Goal: Task Accomplishment & Management: Complete application form

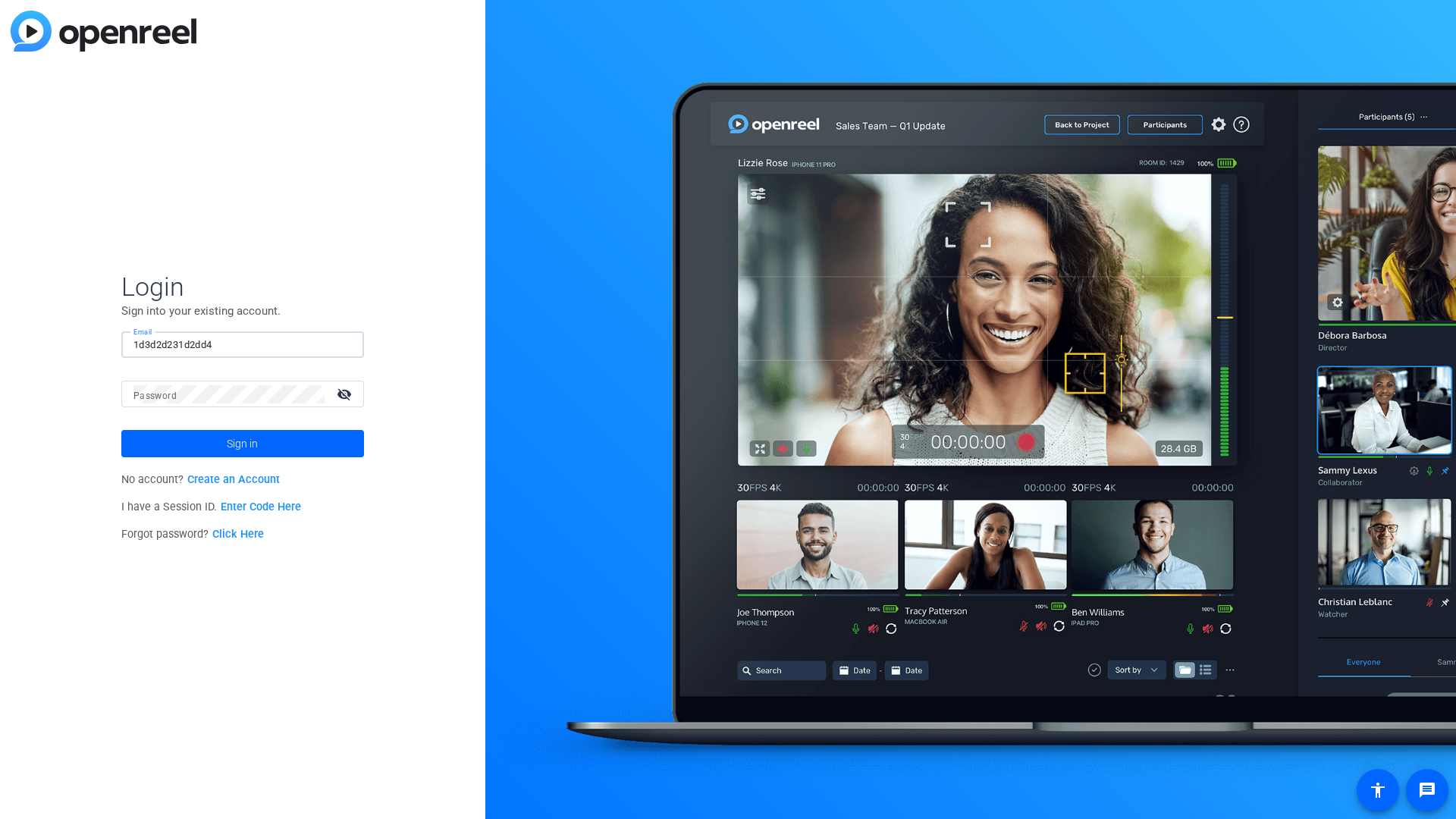
type input "1d3d2d231d2dd4"
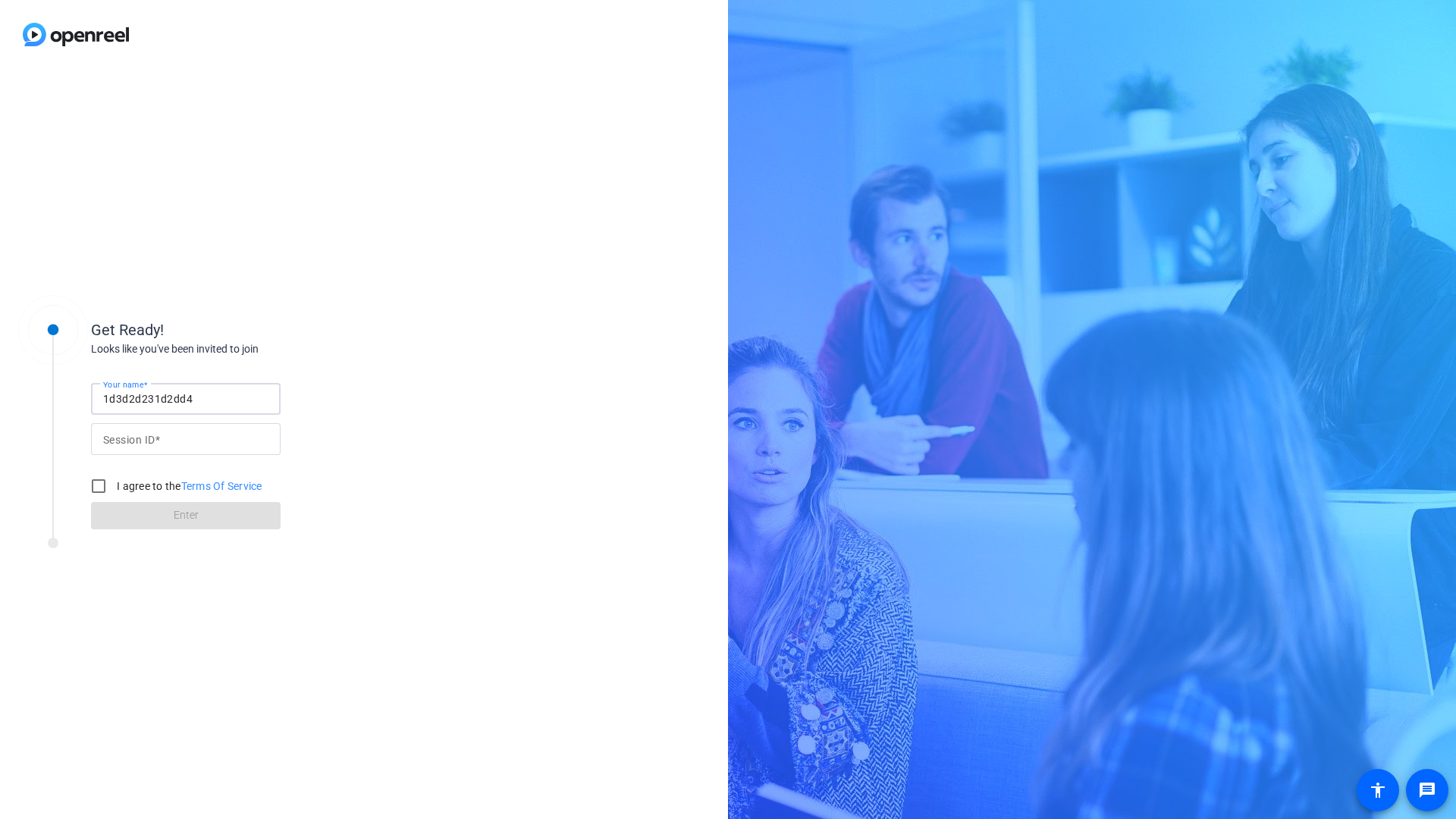
type input "1d3d2d231d2dd4"
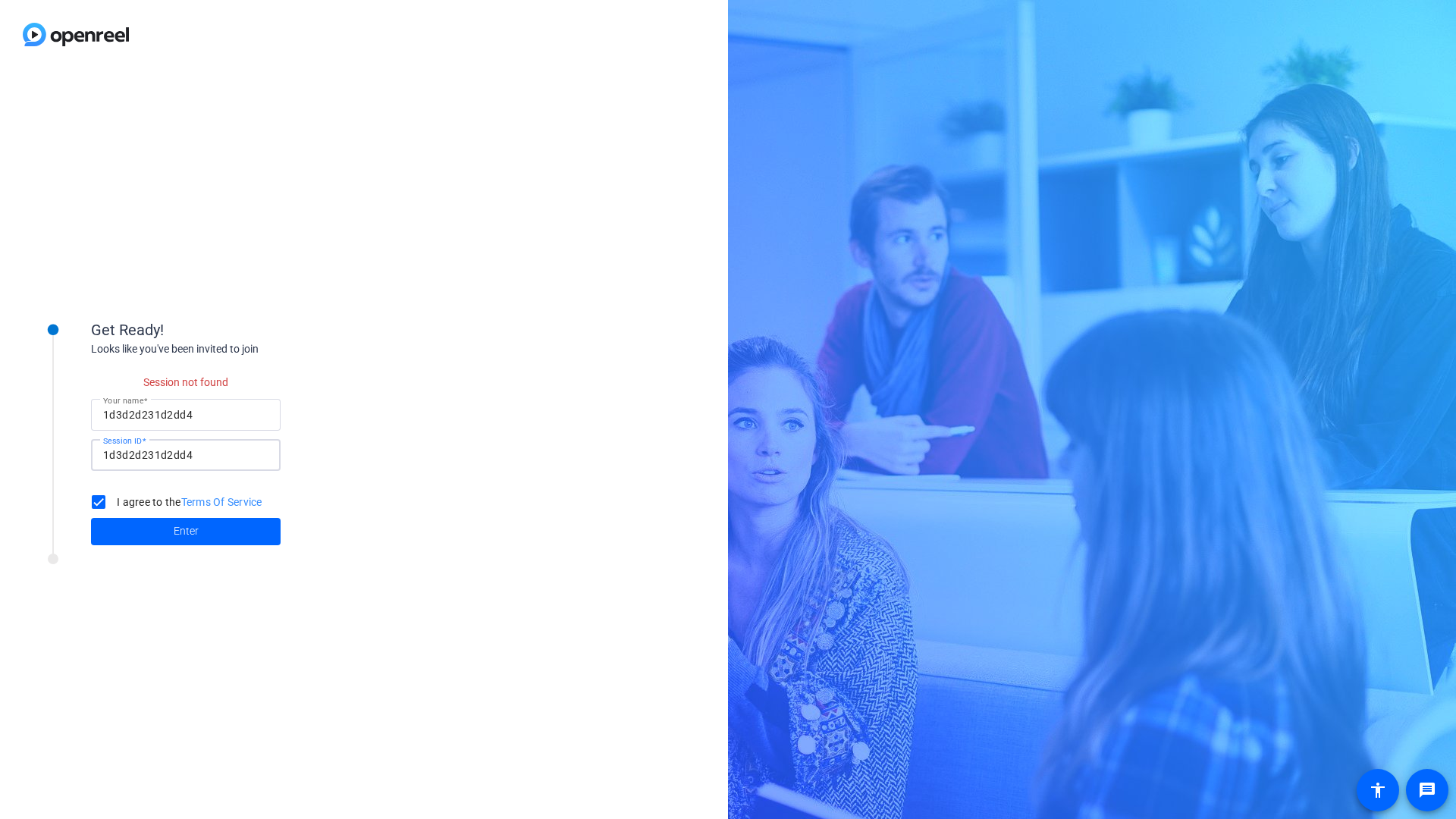
checkbox input "false"
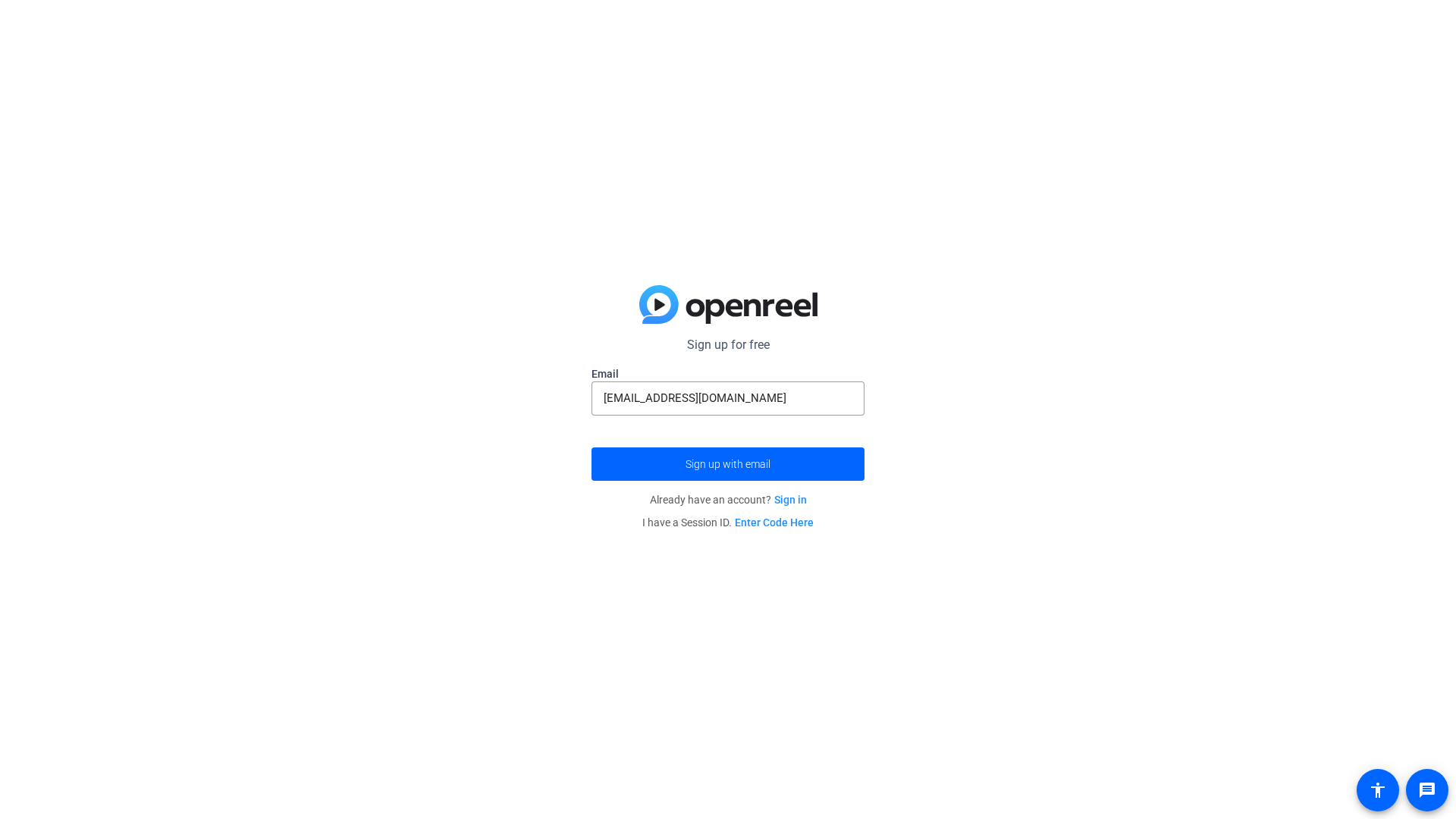
type input "example_email@example.com"
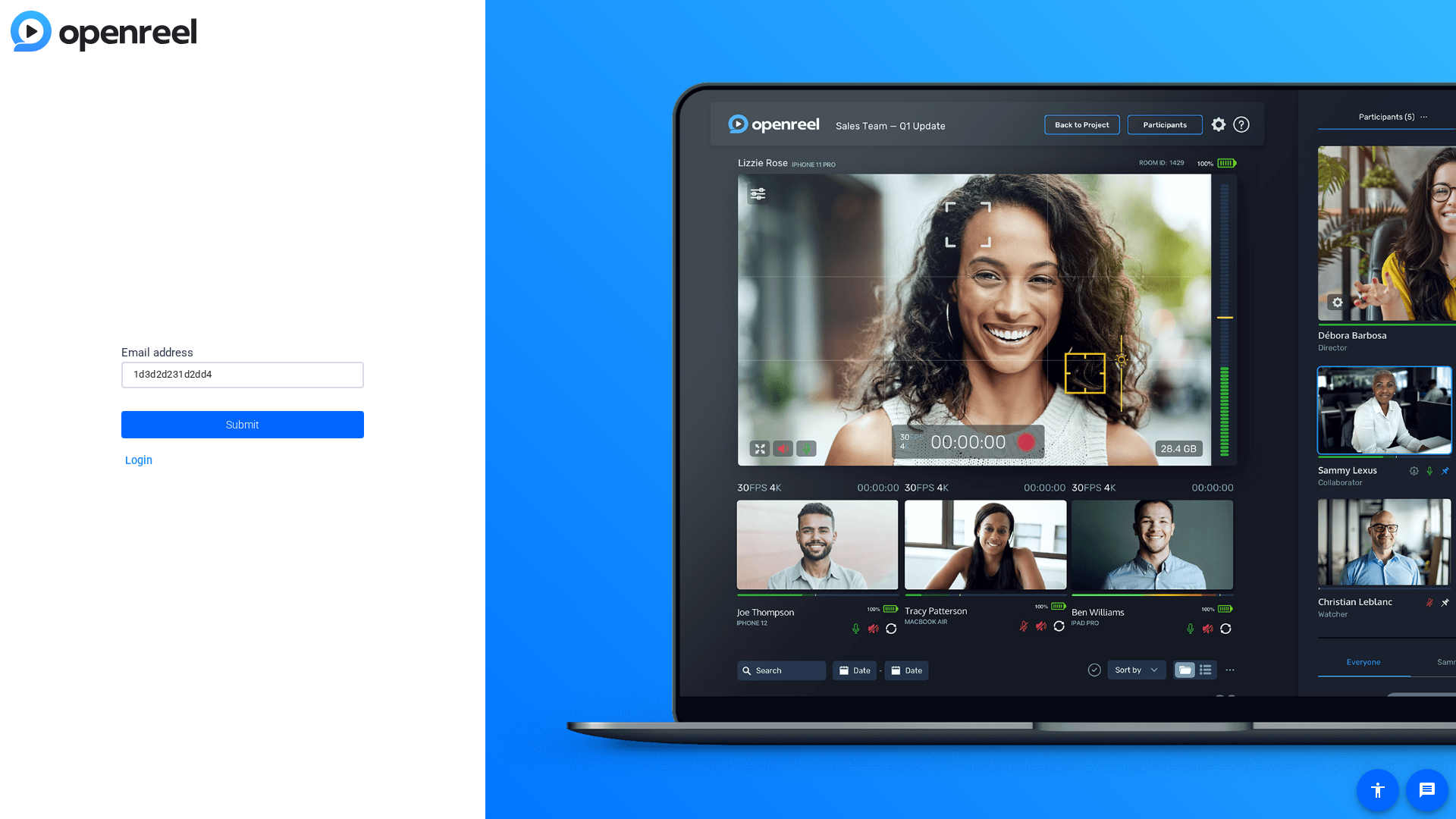
type input "1d3d2d231d2dd4"
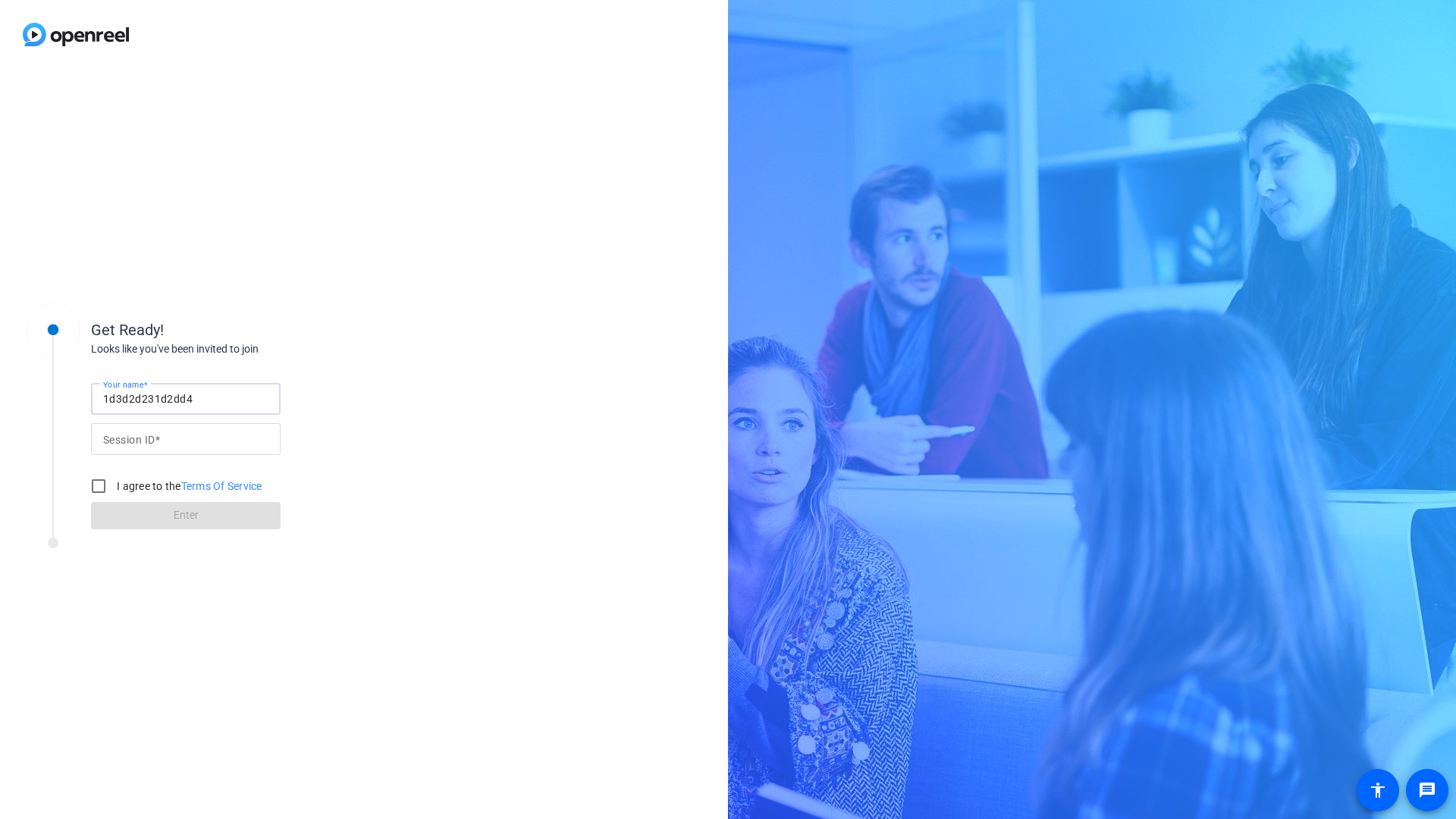
type input "1d3d2d231d2dd4"
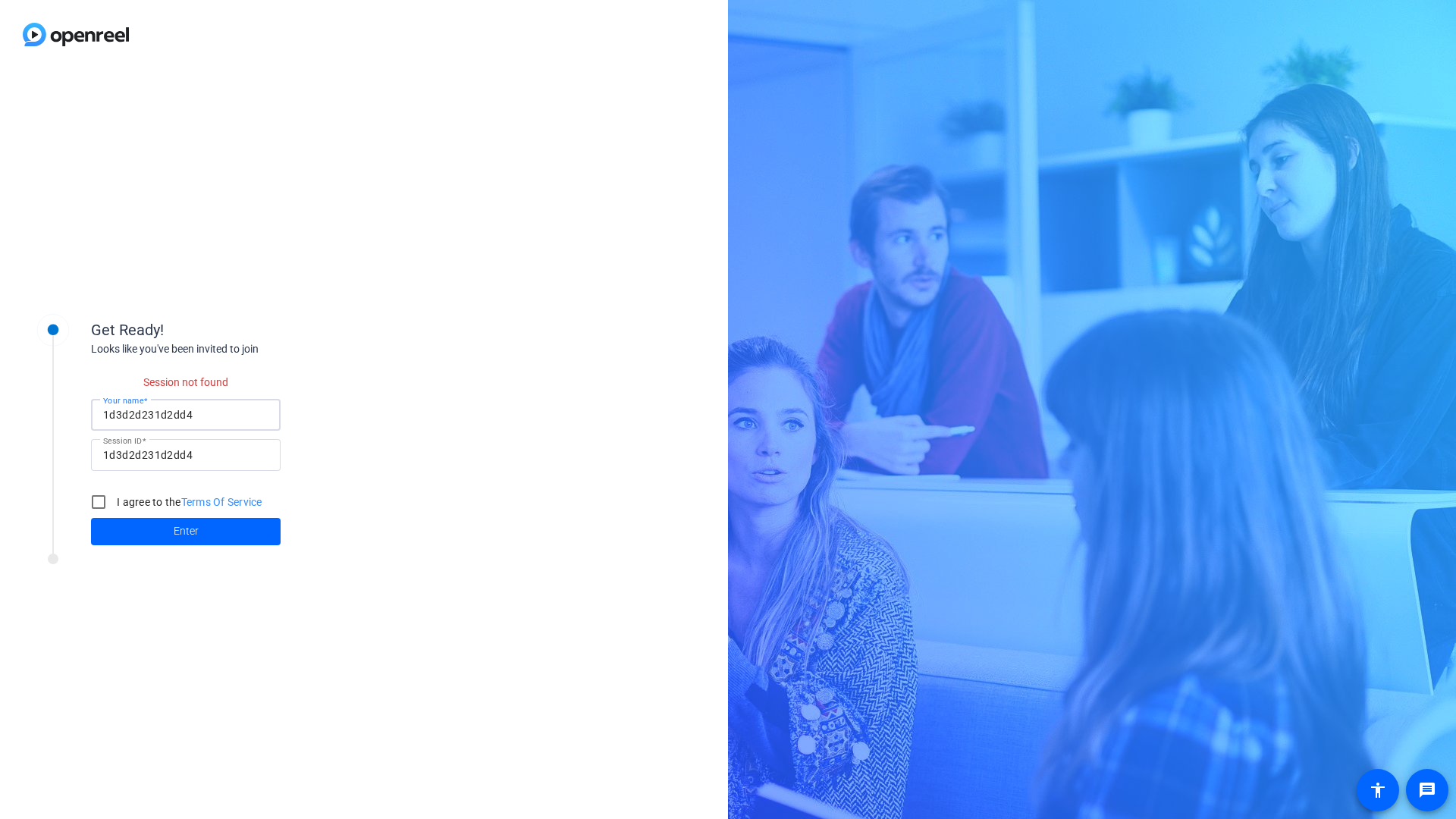
checkbox input "false"
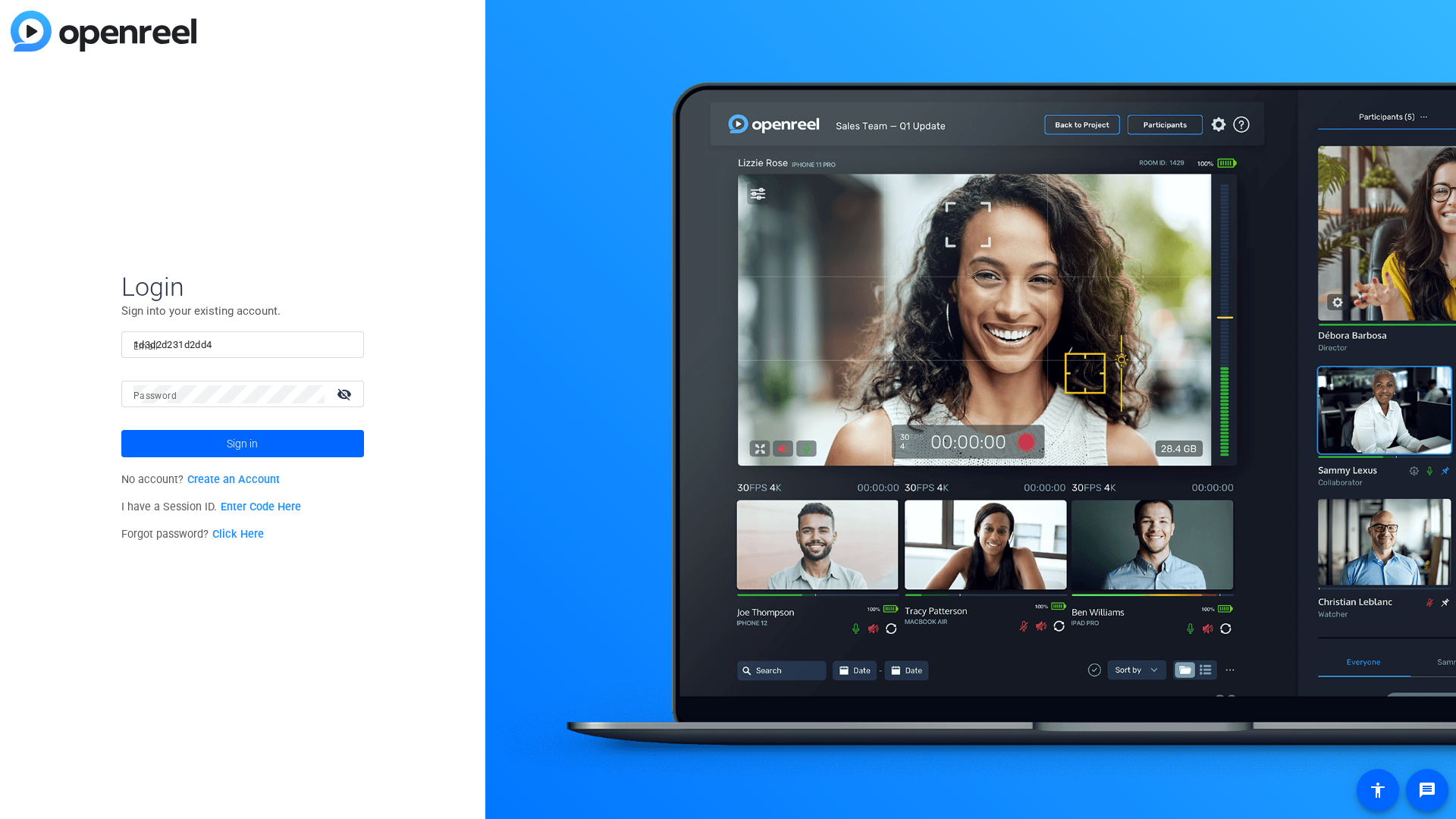
type input "1d3d2d231d2dd4"
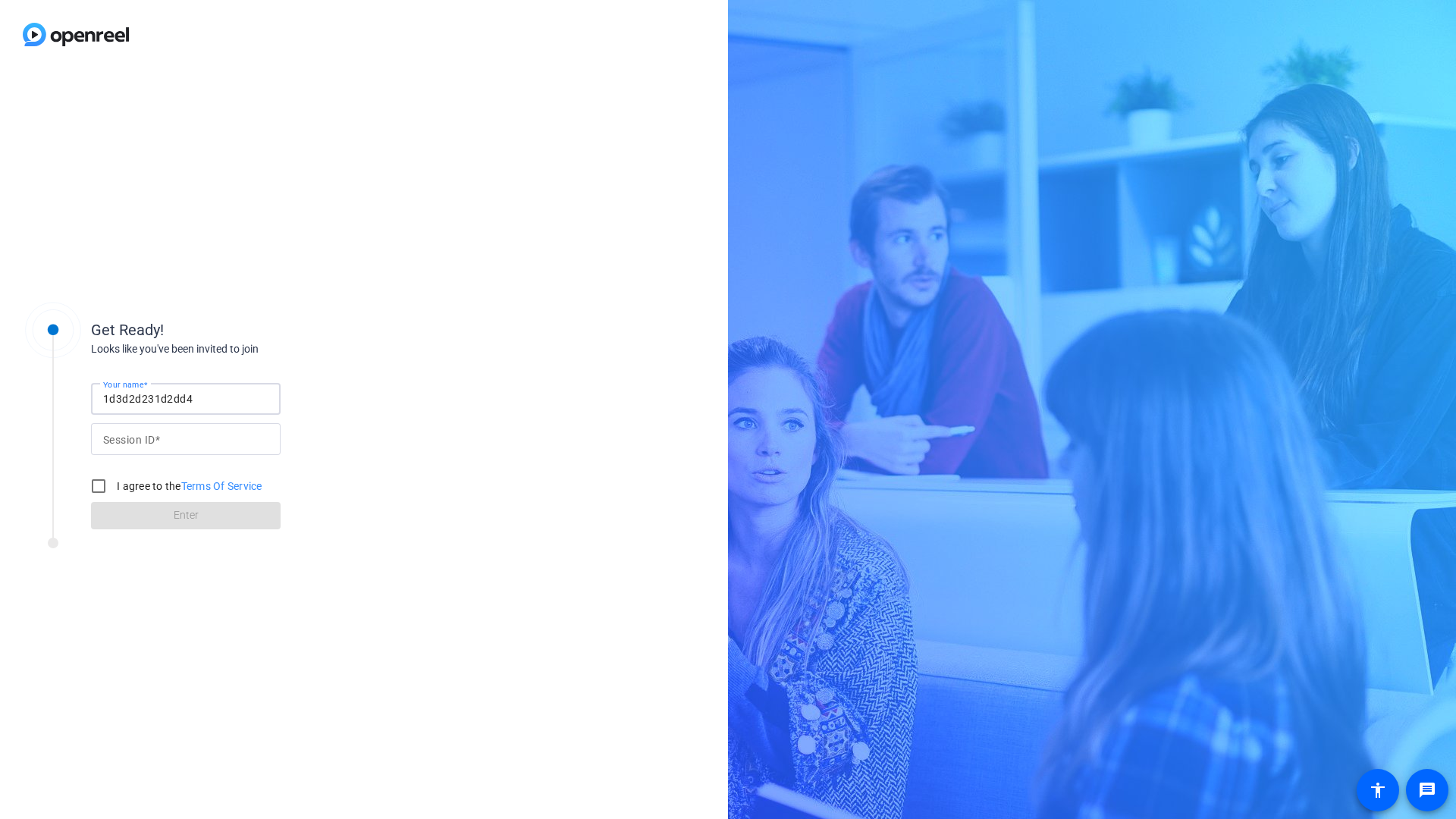
type input "1d3d2d231d2dd4"
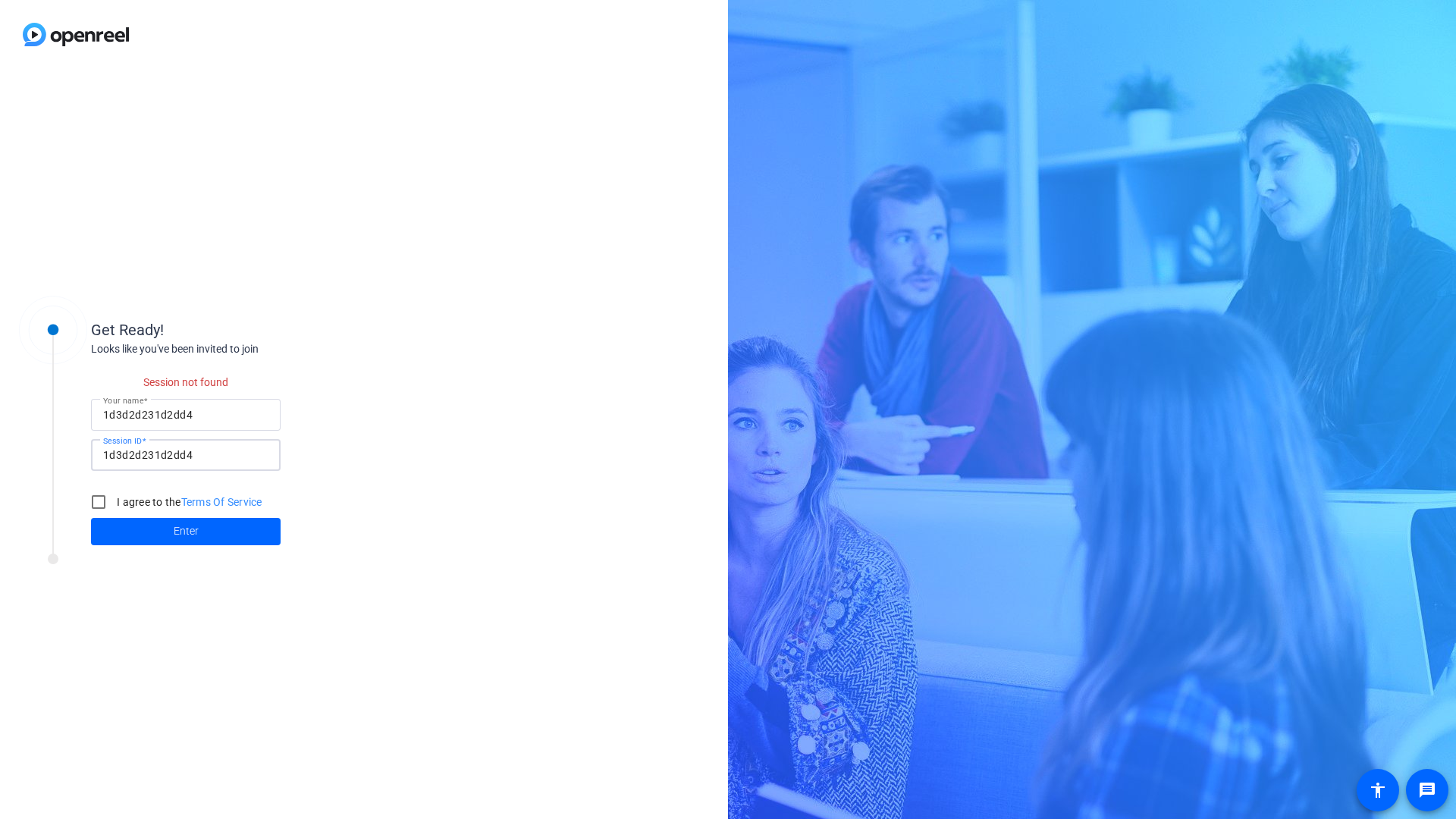
checkbox input "false"
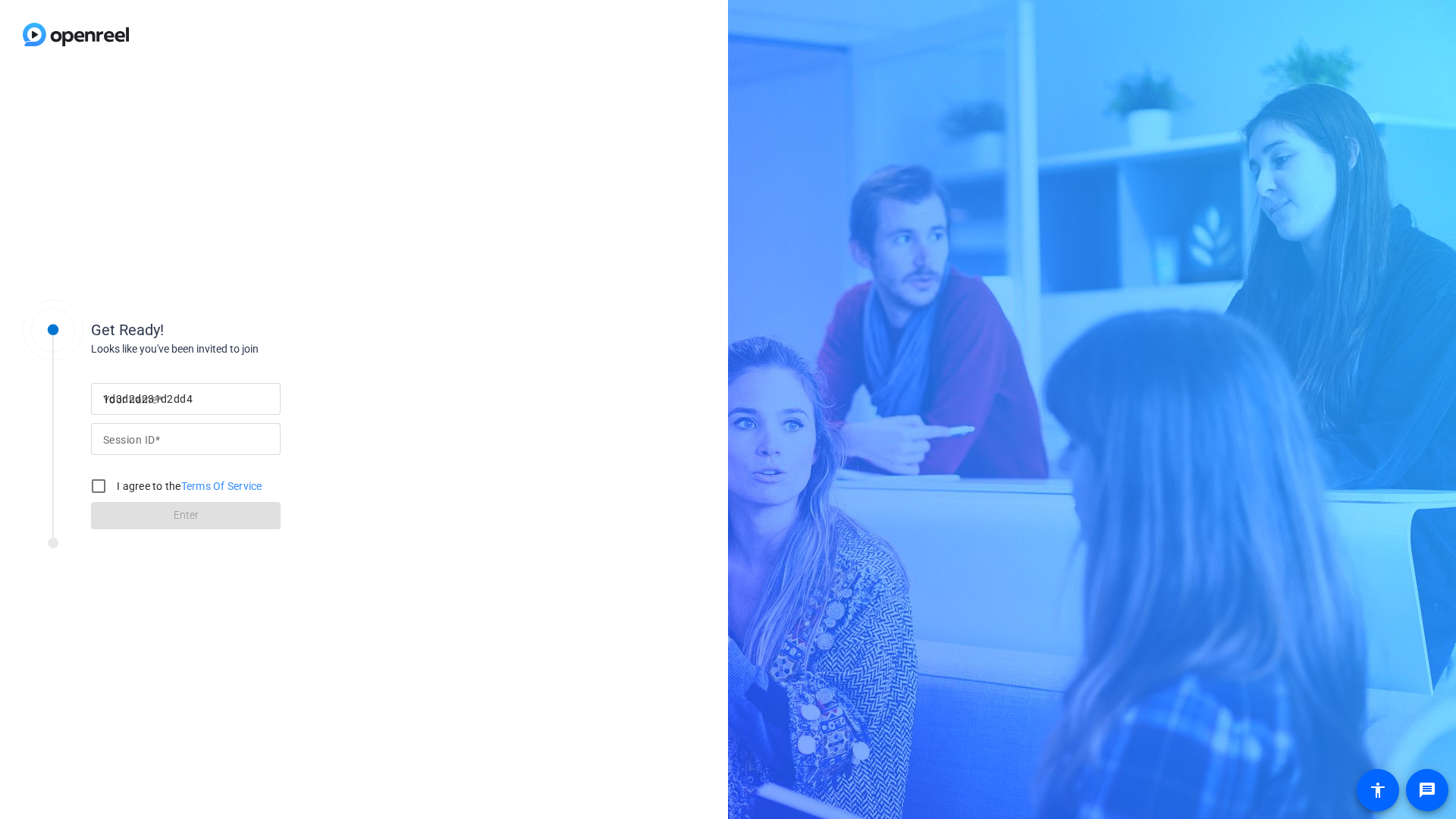
type input "1d3d2d231d2dd4"
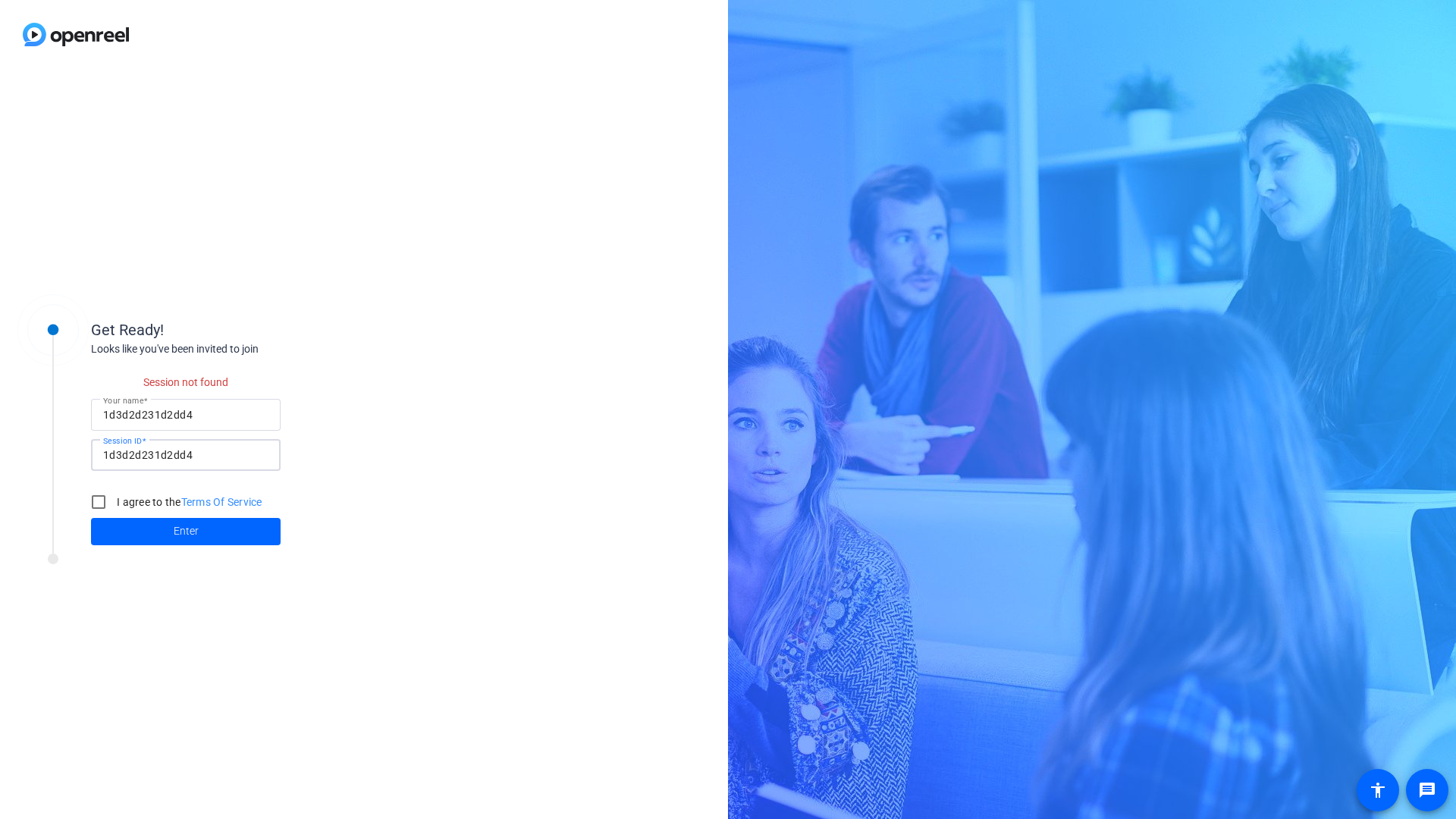
checkbox input "false"
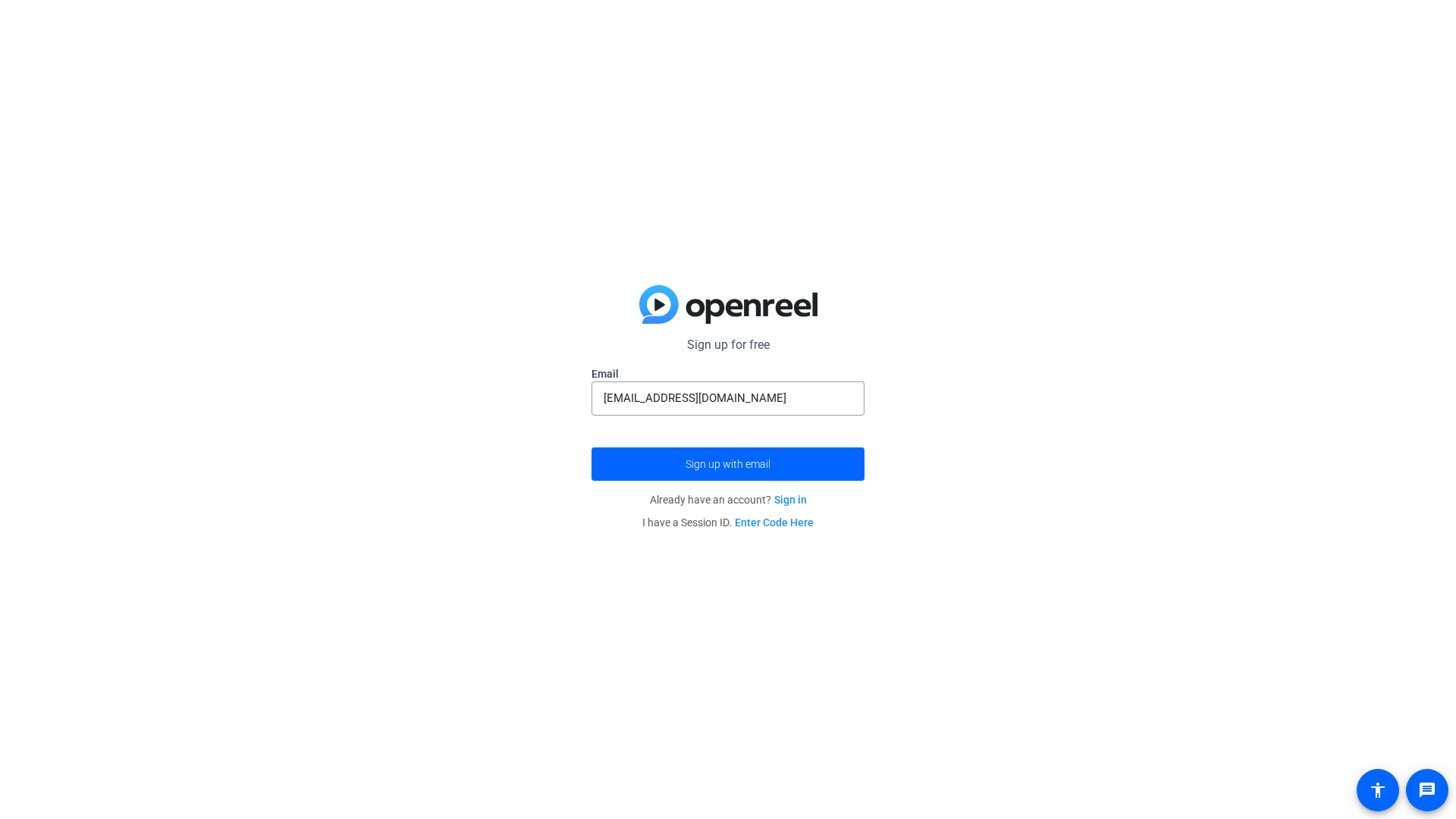
type input "[EMAIL_ADDRESS][DOMAIN_NAME]"
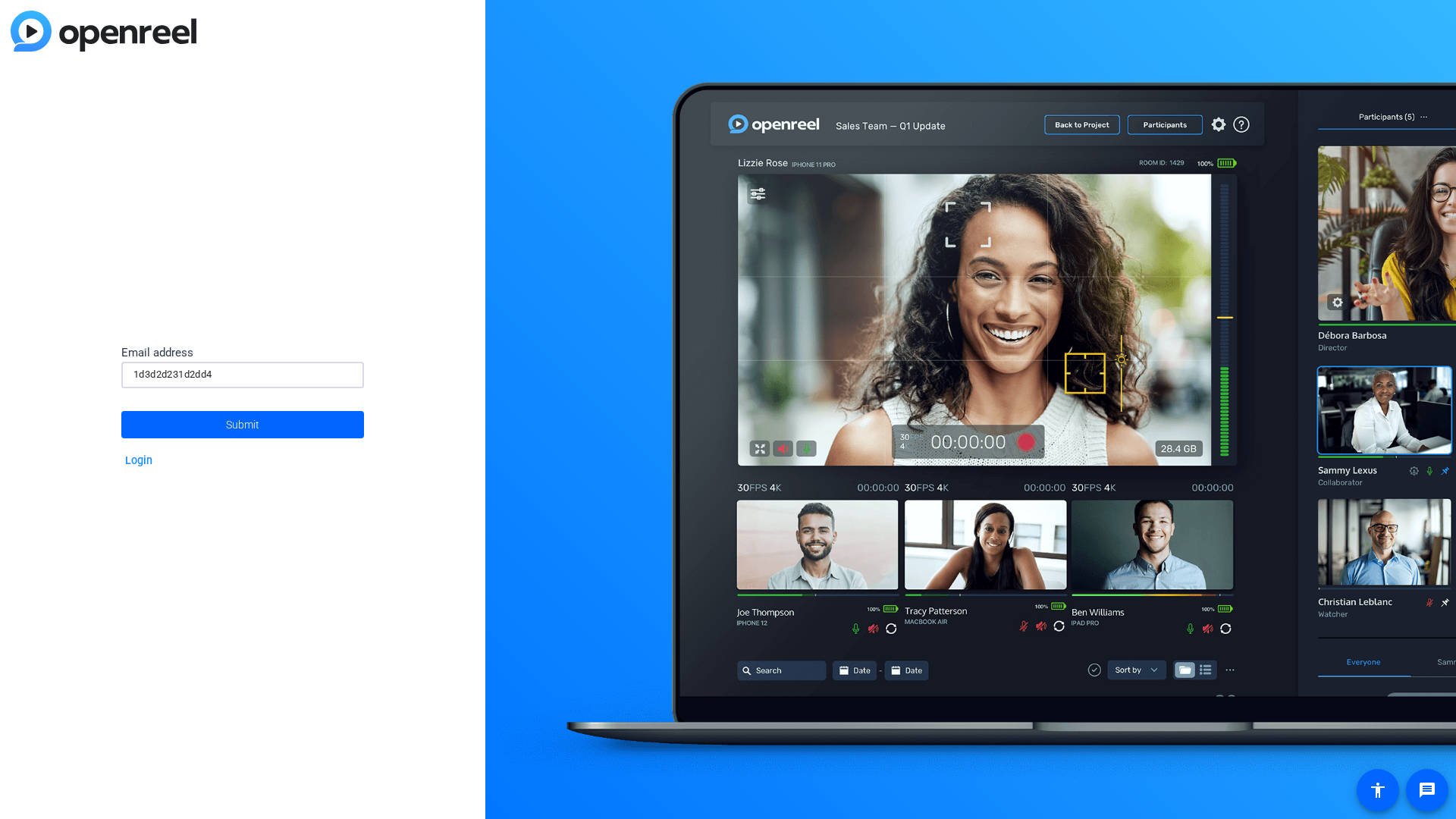
type input "1d3d2d231d2dd4"
